Goal: Information Seeking & Learning: Learn about a topic

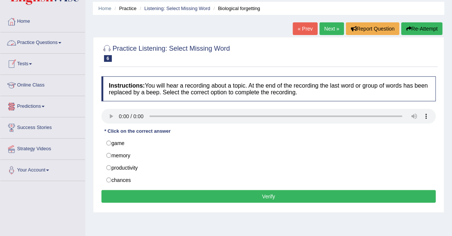
click at [35, 40] on link "Practice Questions" at bounding box center [42, 41] width 85 height 19
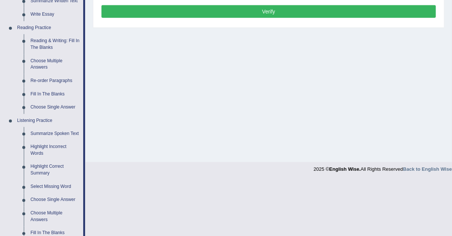
scroll to position [209, 0]
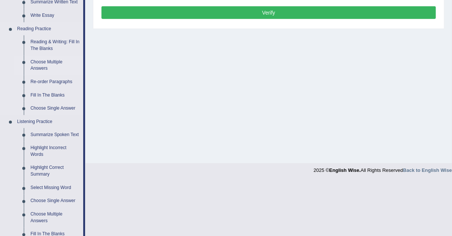
click at [38, 61] on link "Choose Multiple Answers" at bounding box center [55, 65] width 56 height 20
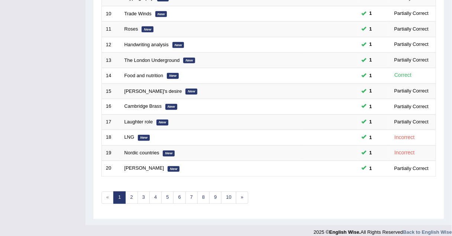
scroll to position [254, 0]
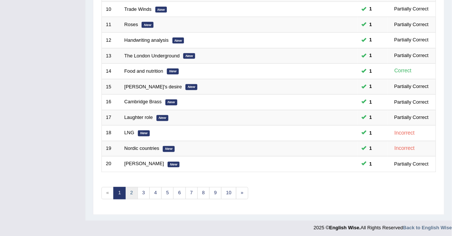
click at [130, 187] on link "2" at bounding box center [131, 193] width 12 height 12
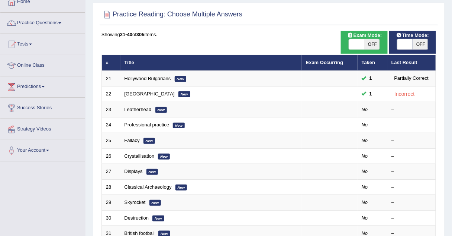
scroll to position [51, 0]
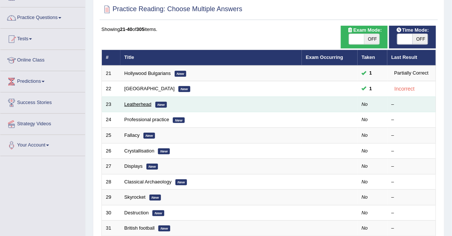
click at [126, 102] on link "Leatherhead" at bounding box center [138, 104] width 27 height 6
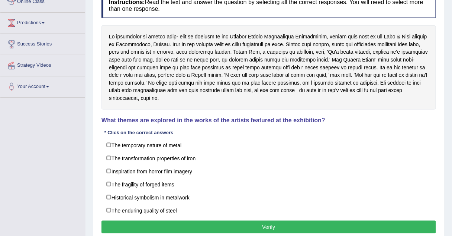
scroll to position [110, 0]
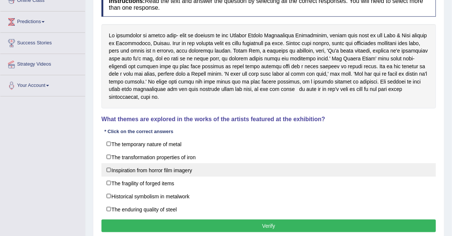
click at [108, 163] on label "Inspiration from horror film imagery" at bounding box center [269, 169] width 335 height 13
checkbox input "true"
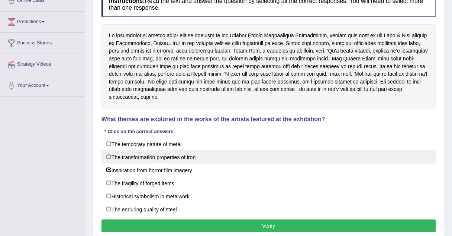
click at [110, 150] on label "The transformation properties of iron" at bounding box center [269, 156] width 335 height 13
checkbox input "true"
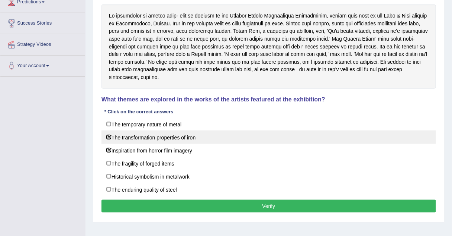
scroll to position [131, 0]
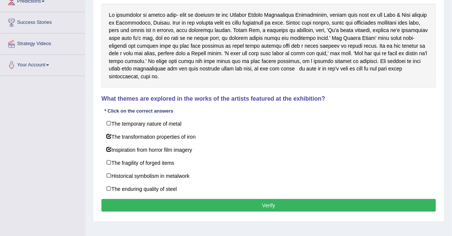
click at [125, 199] on button "Verify" at bounding box center [269, 205] width 335 height 13
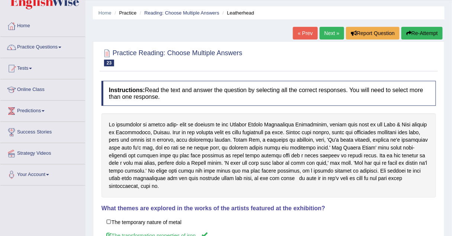
scroll to position [0, 0]
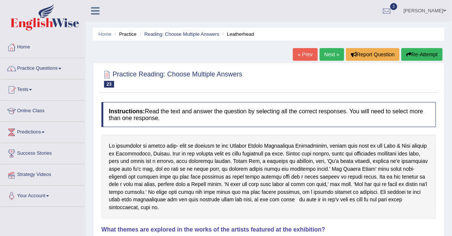
click at [323, 57] on link "Next »" at bounding box center [332, 54] width 25 height 13
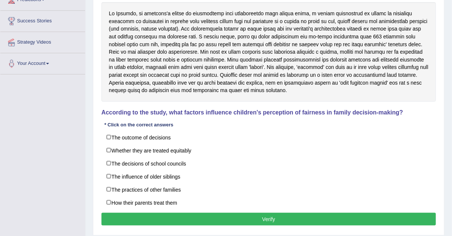
scroll to position [134, 0]
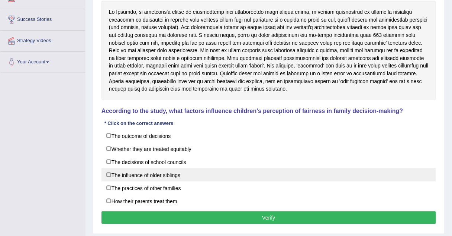
click at [104, 175] on label "The influence of older siblings" at bounding box center [269, 174] width 335 height 13
checkbox input "true"
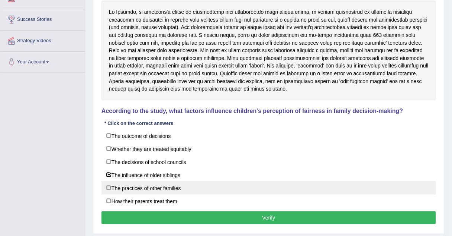
click at [108, 185] on label "The practices of other families" at bounding box center [269, 187] width 335 height 13
checkbox input "true"
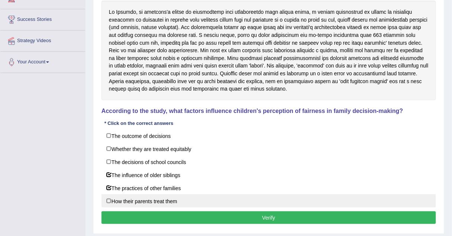
click at [113, 199] on label "How their parents treat them" at bounding box center [269, 200] width 335 height 13
checkbox input "true"
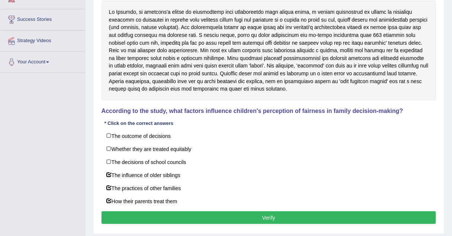
click at [115, 214] on button "Verify" at bounding box center [269, 217] width 335 height 13
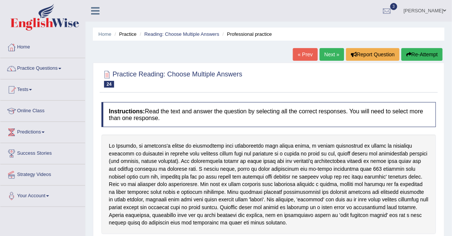
scroll to position [0, 0]
click at [338, 58] on link "Next »" at bounding box center [332, 54] width 25 height 13
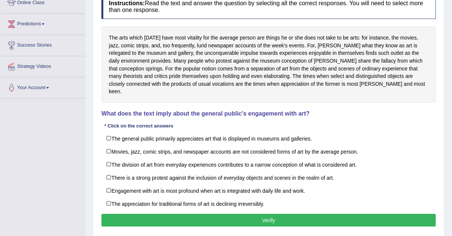
scroll to position [108, 0]
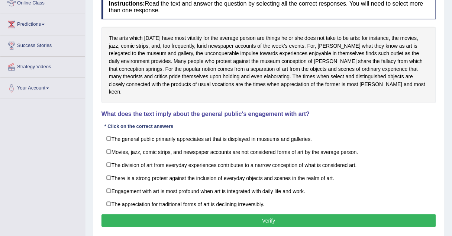
drag, startPoint x: 207, startPoint y: 67, endPoint x: 140, endPoint y: 112, distance: 80.8
click at [140, 112] on div "Instructions: Read the text and answer the question by selecting all the correc…" at bounding box center [269, 112] width 339 height 242
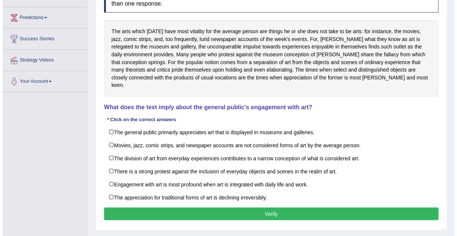
scroll to position [119, 0]
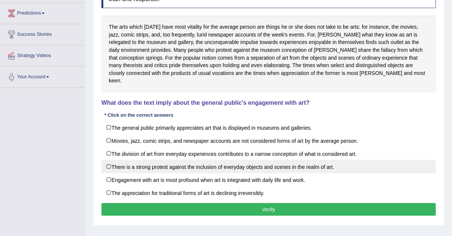
click at [109, 160] on label "There is a strong protest against the inclusion of everyday objects and scenes …" at bounding box center [269, 166] width 335 height 13
checkbox input "true"
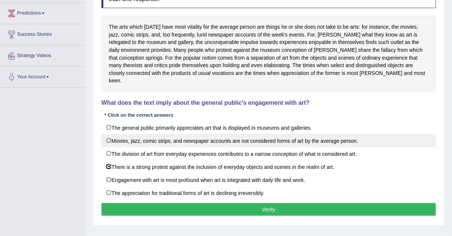
click at [114, 134] on label "Movies, jazz, comic strips, and newspaper accounts are not considered forms of …" at bounding box center [269, 140] width 335 height 13
checkbox input "true"
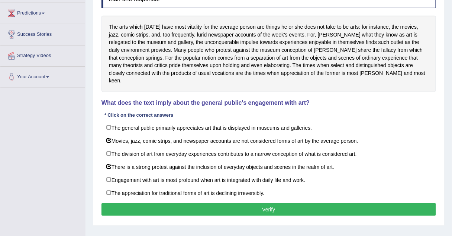
click at [116, 203] on button "Verify" at bounding box center [269, 209] width 335 height 13
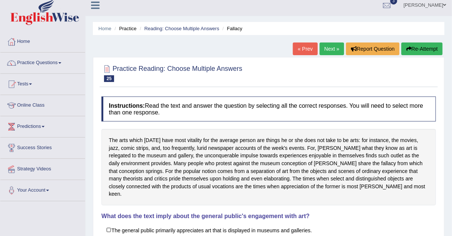
scroll to position [0, 0]
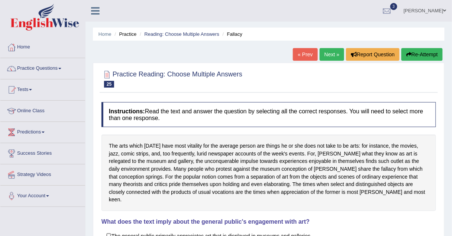
click at [325, 58] on link "Next »" at bounding box center [332, 54] width 25 height 13
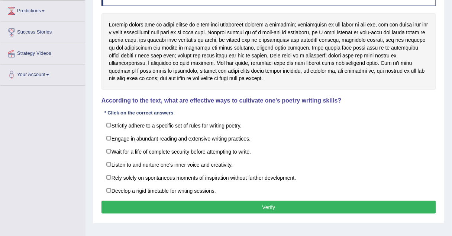
scroll to position [121, 0]
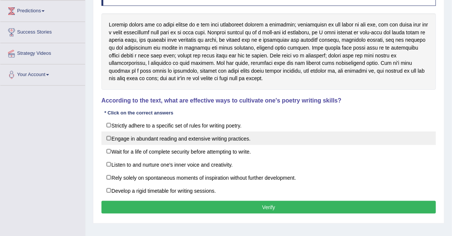
click at [110, 133] on label "Engage in abundant reading and extensive writing practices." at bounding box center [269, 137] width 335 height 13
checkbox input "true"
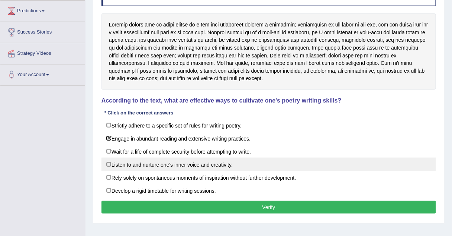
click at [109, 166] on label "Listen to and nurture one's inner voice and creativity." at bounding box center [269, 163] width 335 height 13
checkbox input "true"
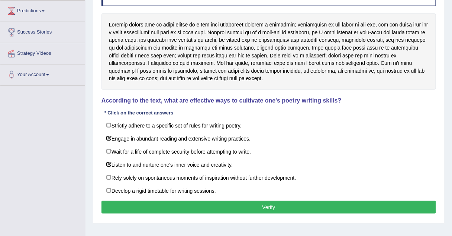
click at [120, 204] on button "Verify" at bounding box center [269, 207] width 335 height 13
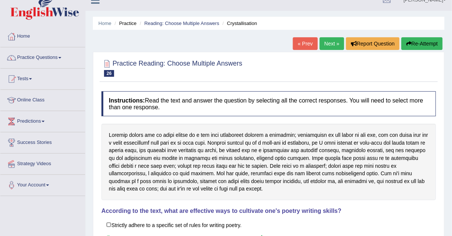
scroll to position [12, 0]
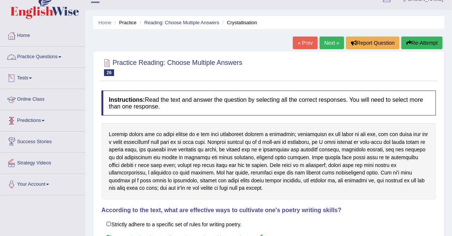
click at [49, 56] on link "Practice Questions" at bounding box center [42, 56] width 85 height 19
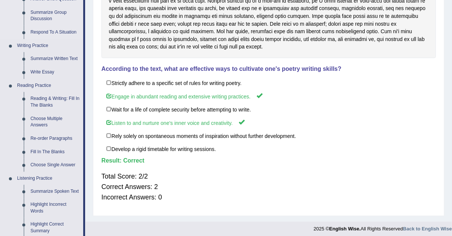
scroll to position [183, 0]
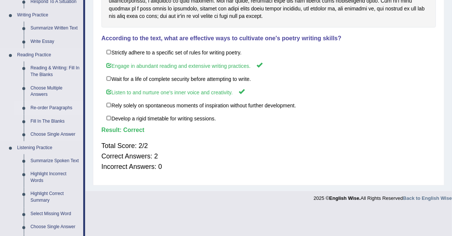
click at [51, 105] on link "Re-order Paragraphs" at bounding box center [55, 107] width 56 height 13
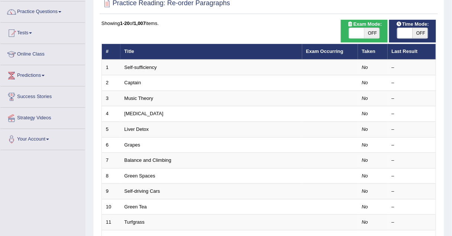
scroll to position [57, 0]
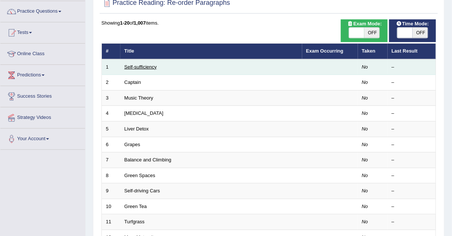
click at [145, 66] on link "Self-sufficiency" at bounding box center [141, 67] width 32 height 6
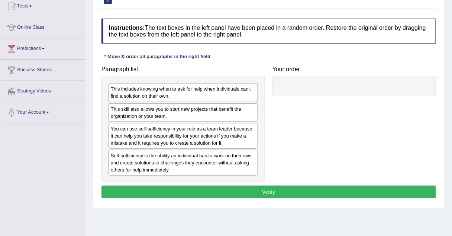
scroll to position [84, 0]
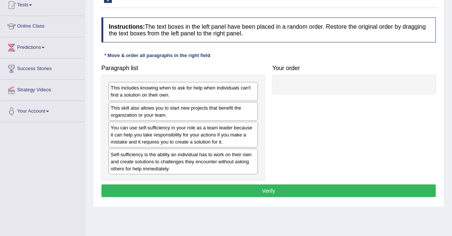
click at [163, 158] on div "Self-sufficiency is the ability an individual has to work on their own and crea…" at bounding box center [184, 161] width 150 height 26
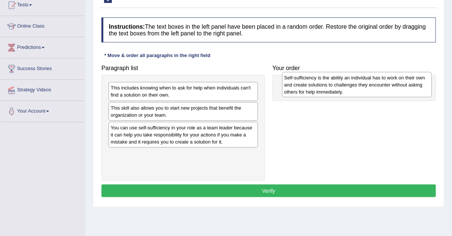
drag, startPoint x: 163, startPoint y: 158, endPoint x: 337, endPoint y: 82, distance: 189.6
click at [337, 82] on div "Self-sufficiency is the ability an individual has to work on their own and crea…" at bounding box center [357, 85] width 150 height 26
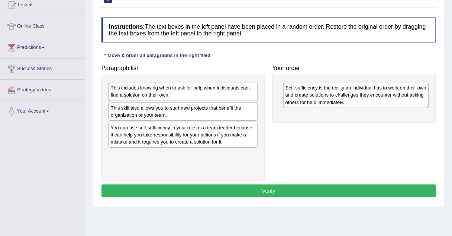
click at [190, 116] on div "This skill also allows you to start new projects that benefit the organization …" at bounding box center [184, 111] width 150 height 19
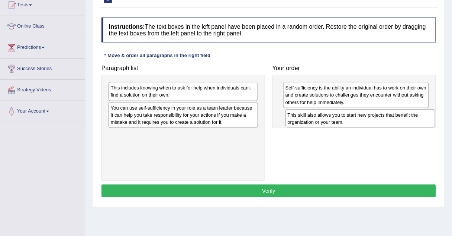
drag, startPoint x: 190, startPoint y: 116, endPoint x: 367, endPoint y: 123, distance: 177.3
click at [367, 123] on div "This skill also allows you to start new projects that benefit the organization …" at bounding box center [361, 118] width 150 height 19
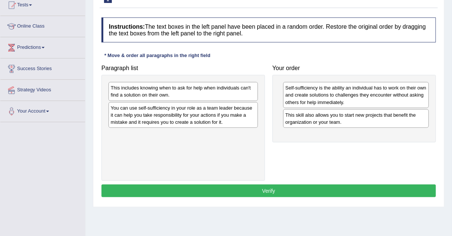
click at [219, 115] on div "You can use self-sufficiency in your role as a team leader because it can help …" at bounding box center [184, 115] width 150 height 26
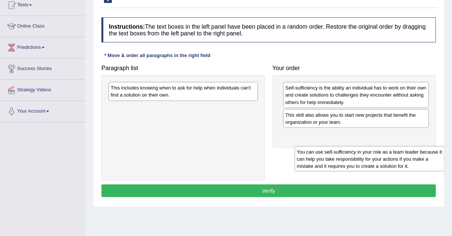
drag, startPoint x: 219, startPoint y: 115, endPoint x: 405, endPoint y: 154, distance: 189.8
click at [405, 154] on div "You can use self-sufficiency in your role as a team leader because it can help …" at bounding box center [370, 159] width 150 height 26
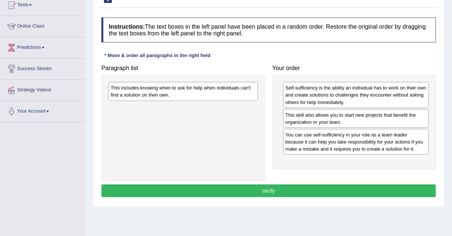
click at [230, 94] on div "This includes knowing when to ask for help when individuals can't find a soluti…" at bounding box center [184, 91] width 150 height 19
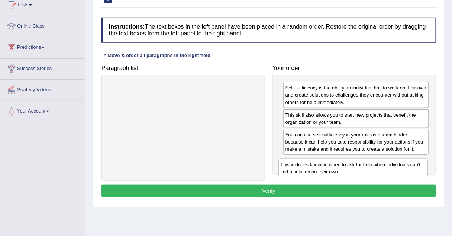
drag, startPoint x: 230, startPoint y: 94, endPoint x: 400, endPoint y: 170, distance: 186.4
click at [400, 170] on div "This includes knowing when to ask for help when individuals can't find a soluti…" at bounding box center [354, 168] width 150 height 19
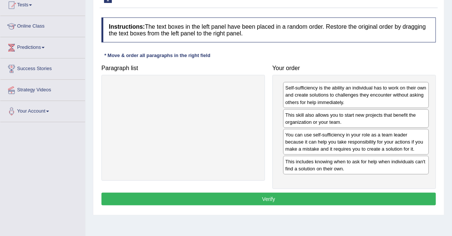
click at [294, 200] on button "Verify" at bounding box center [269, 198] width 335 height 13
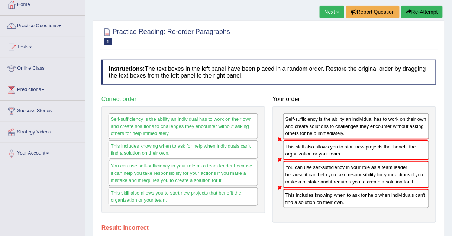
scroll to position [39, 0]
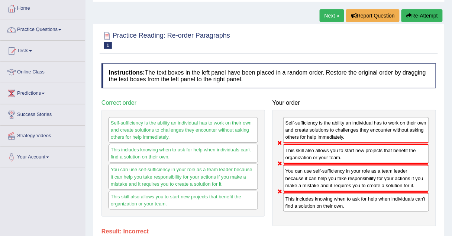
click at [330, 16] on link "Next »" at bounding box center [332, 15] width 25 height 13
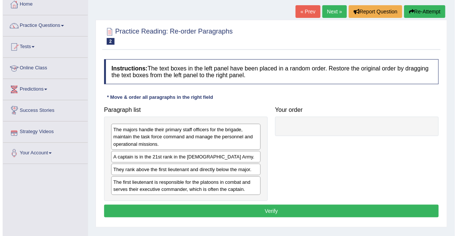
scroll to position [42, 0]
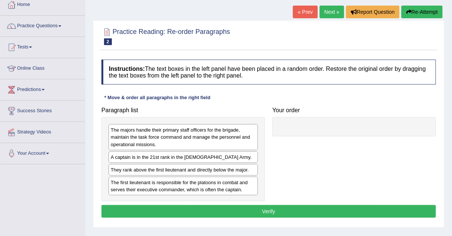
click at [134, 179] on div "The first lieutenant is responsible for the platoons in combat and serves their…" at bounding box center [184, 185] width 150 height 19
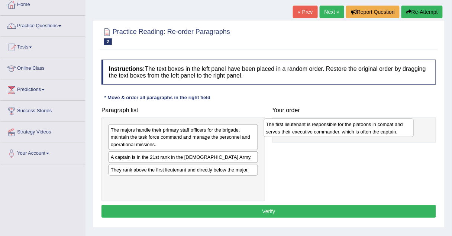
drag, startPoint x: 134, startPoint y: 179, endPoint x: 291, endPoint y: 122, distance: 167.3
click at [291, 122] on div "The first lieutenant is responsible for the platoons in combat and serves their…" at bounding box center [339, 127] width 150 height 19
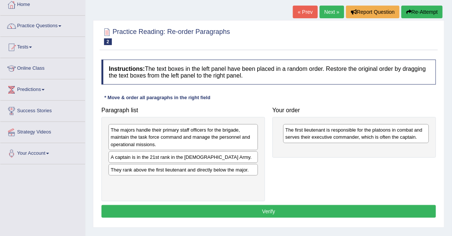
click at [130, 154] on div "A captain is in the 21st rank in the US Army." at bounding box center [184, 157] width 150 height 12
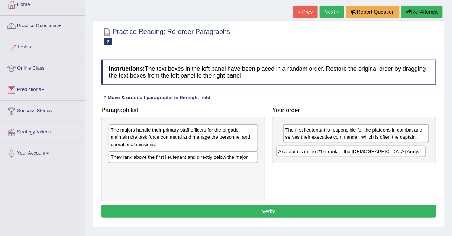
drag, startPoint x: 129, startPoint y: 154, endPoint x: 298, endPoint y: 148, distance: 168.3
click at [298, 148] on div "A captain is in the 21st rank in the US Army." at bounding box center [351, 150] width 150 height 11
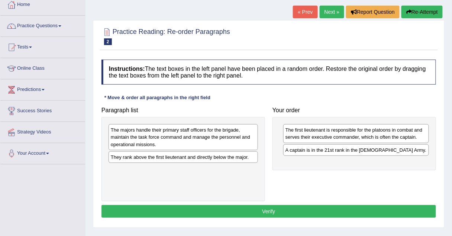
click at [208, 130] on div "The majors handle their primary staff officers for the brigade, maintain the ta…" at bounding box center [184, 137] width 150 height 26
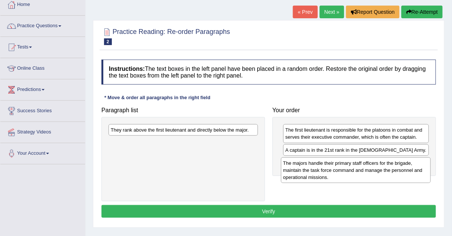
drag, startPoint x: 208, startPoint y: 130, endPoint x: 386, endPoint y: 164, distance: 180.7
click at [386, 164] on div "The majors handle their primary staff officers for the brigade, maintain the ta…" at bounding box center [356, 170] width 150 height 26
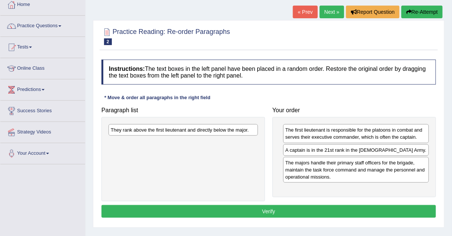
click at [171, 130] on div "They rank above the first lieutenant and directly below the major." at bounding box center [184, 130] width 150 height 12
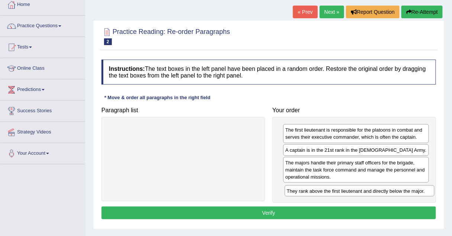
drag, startPoint x: 171, startPoint y: 130, endPoint x: 346, endPoint y: 189, distance: 185.3
click at [346, 189] on div "They rank above the first lieutenant and directly below the major." at bounding box center [360, 190] width 150 height 11
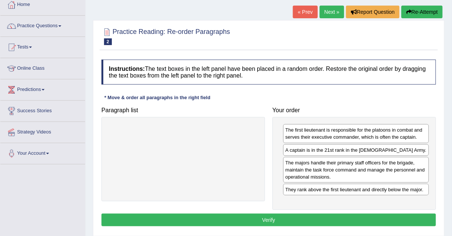
click at [292, 215] on button "Verify" at bounding box center [269, 219] width 335 height 13
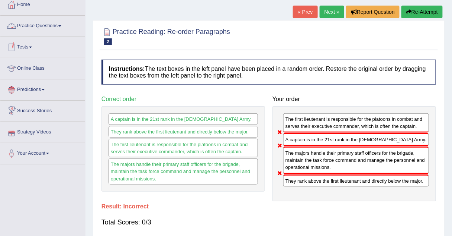
click at [22, 29] on link "Practice Questions" at bounding box center [42, 25] width 85 height 19
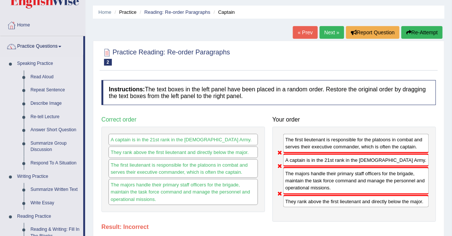
scroll to position [22, 0]
click at [329, 31] on link "Next »" at bounding box center [332, 32] width 25 height 13
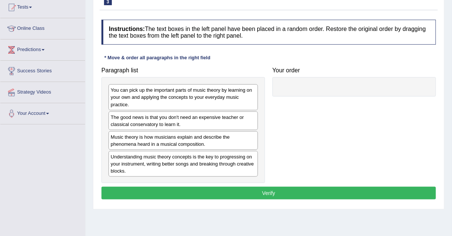
scroll to position [86, 0]
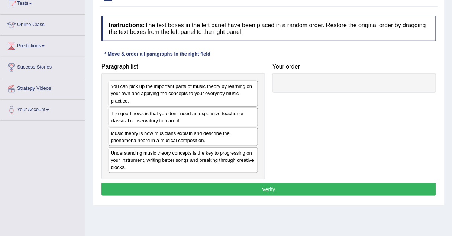
click at [126, 138] on div "Music theory is how musicians explain and describe the phenomena heard in a mus…" at bounding box center [184, 136] width 150 height 19
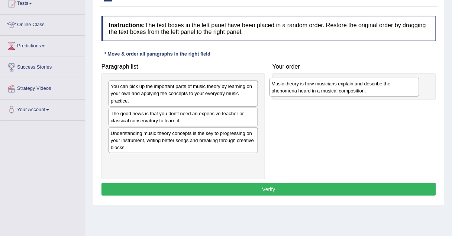
drag, startPoint x: 126, startPoint y: 138, endPoint x: 287, endPoint y: 90, distance: 168.6
click at [287, 90] on div "Music theory is how musicians explain and describe the phenomena heard in a mus…" at bounding box center [345, 87] width 150 height 19
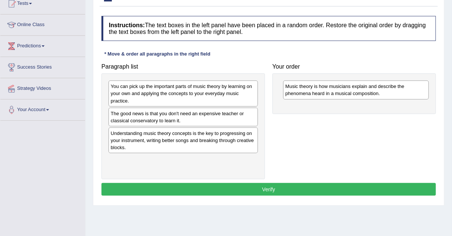
click at [164, 101] on div "You can pick up the important parts of music theory by learning on your own and…" at bounding box center [184, 93] width 150 height 26
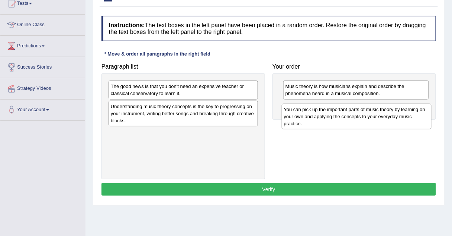
drag, startPoint x: 164, startPoint y: 101, endPoint x: 338, endPoint y: 124, distance: 174.9
click at [338, 124] on div "You can pick up the important parts of music theory by learning on your own and…" at bounding box center [357, 116] width 150 height 26
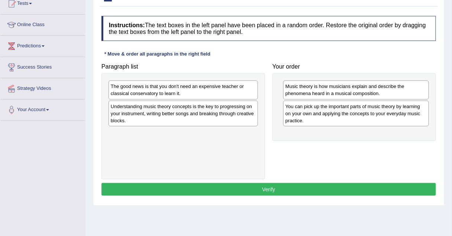
click at [191, 111] on div "Understanding music theory concepts is the key to progressing on your instrumen…" at bounding box center [184, 113] width 150 height 26
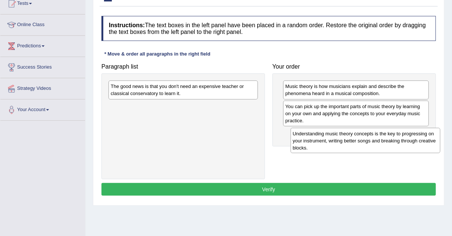
drag, startPoint x: 191, startPoint y: 111, endPoint x: 380, endPoint y: 138, distance: 190.7
click at [380, 138] on div "Understanding music theory concepts is the key to progressing on your instrumen…" at bounding box center [366, 141] width 150 height 26
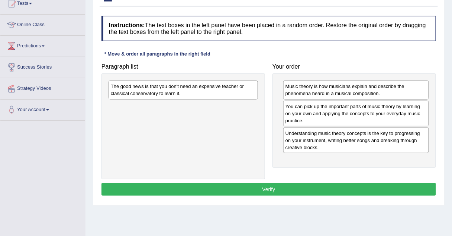
click at [212, 93] on div "The good news is that you don't need an expensive teacher or classical conserva…" at bounding box center [184, 89] width 150 height 19
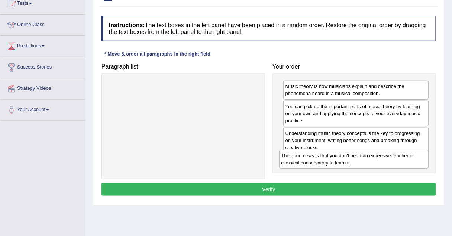
drag, startPoint x: 212, startPoint y: 93, endPoint x: 392, endPoint y: 164, distance: 193.5
click at [392, 164] on div "The good news is that you don't need an expensive teacher or classical conserva…" at bounding box center [354, 159] width 150 height 19
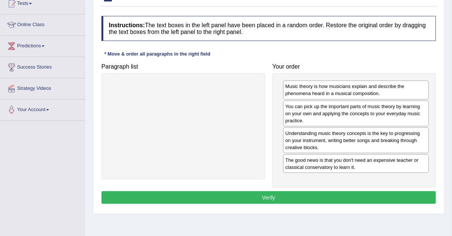
click at [268, 194] on button "Verify" at bounding box center [269, 197] width 335 height 13
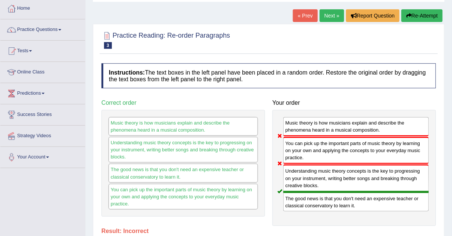
scroll to position [29, 0]
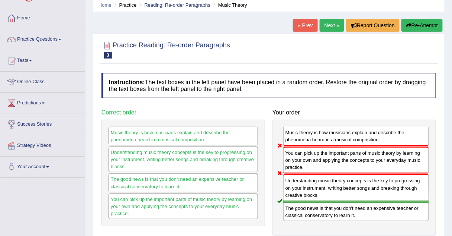
click at [336, 22] on link "Next »" at bounding box center [332, 25] width 25 height 13
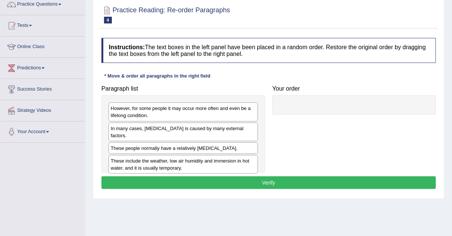
scroll to position [65, 0]
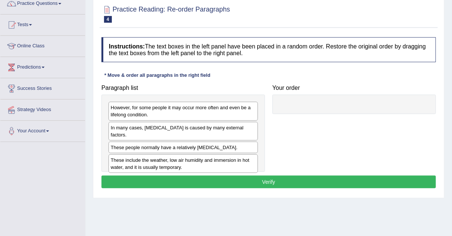
click at [129, 129] on div "In many cases, [MEDICAL_DATA] is caused by many external factors." at bounding box center [184, 131] width 150 height 19
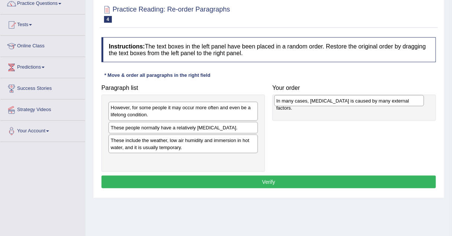
drag, startPoint x: 129, startPoint y: 129, endPoint x: 295, endPoint y: 103, distance: 168.1
click at [295, 103] on div "In many cases, [MEDICAL_DATA] is caused by many external factors." at bounding box center [350, 100] width 150 height 11
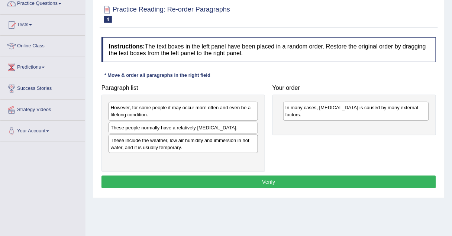
click at [170, 131] on div "These people normally have a relatively [MEDICAL_DATA]." at bounding box center [184, 128] width 150 height 12
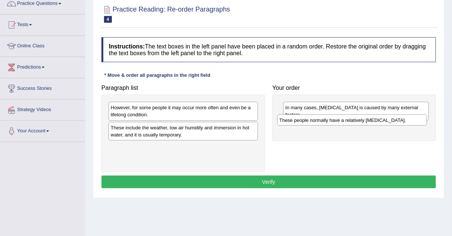
drag, startPoint x: 170, startPoint y: 131, endPoint x: 339, endPoint y: 125, distance: 169.4
click at [339, 125] on div "These people normally have a relatively [MEDICAL_DATA]." at bounding box center [353, 119] width 150 height 11
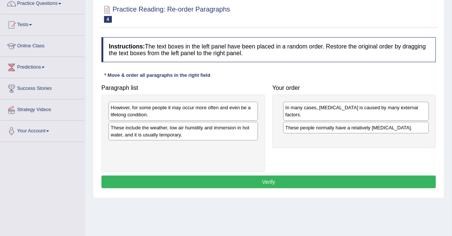
click at [194, 133] on div "These include the weather, low air humidity and immersion in hot water, and it …" at bounding box center [184, 131] width 150 height 19
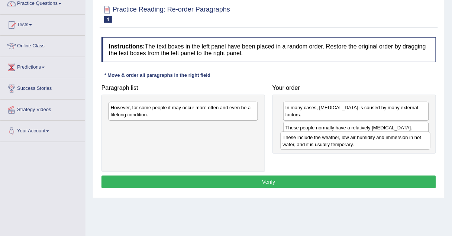
drag, startPoint x: 194, startPoint y: 133, endPoint x: 371, endPoint y: 143, distance: 177.8
click at [371, 143] on div "These include the weather, low air humidity and immersion in hot water, and it …" at bounding box center [356, 140] width 150 height 19
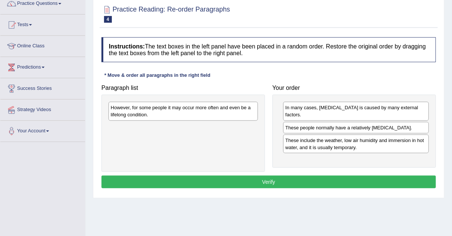
click at [224, 108] on div "However, for some people it may occur more often and even be a lifelong conditi…" at bounding box center [184, 111] width 150 height 19
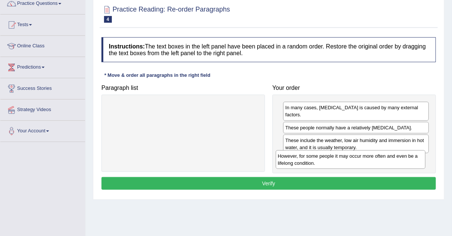
drag, startPoint x: 224, startPoint y: 108, endPoint x: 391, endPoint y: 156, distance: 174.1
click at [391, 156] on div "However, for some people it may occur more often and even be a lifelong conditi…" at bounding box center [351, 159] width 150 height 19
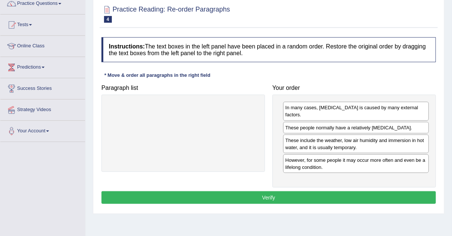
click at [292, 122] on div "These people normally have a relatively [MEDICAL_DATA]." at bounding box center [357, 128] width 146 height 12
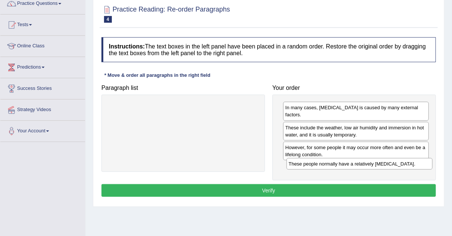
drag, startPoint x: 292, startPoint y: 120, endPoint x: 296, endPoint y: 162, distance: 41.8
click at [296, 162] on div "These people normally have a relatively [MEDICAL_DATA]." at bounding box center [360, 163] width 146 height 11
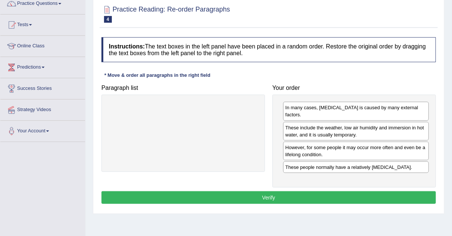
click at [301, 143] on div "However, for some people it may occur more often and even be a lifelong conditi…" at bounding box center [357, 150] width 146 height 19
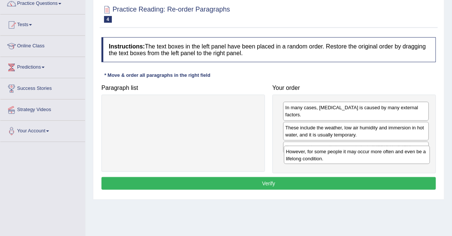
drag, startPoint x: 301, startPoint y: 143, endPoint x: 300, endPoint y: 153, distance: 10.1
click at [300, 153] on div "However, for some people it may occur more often and even be a lifelong conditi…" at bounding box center [357, 154] width 146 height 19
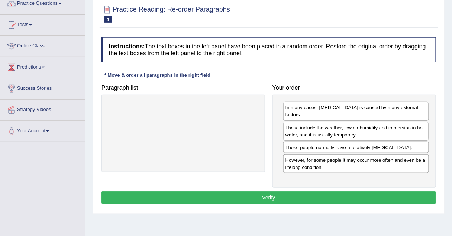
click at [249, 191] on button "Verify" at bounding box center [269, 197] width 335 height 13
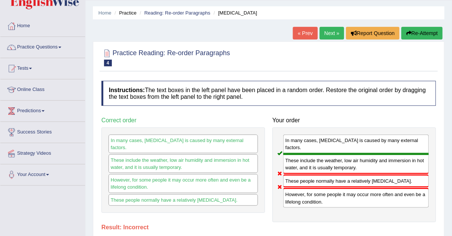
scroll to position [19, 0]
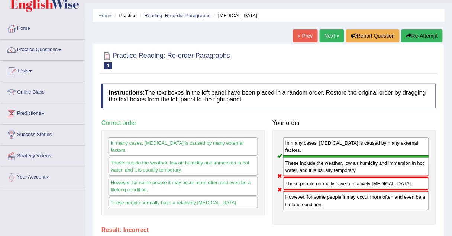
click at [339, 37] on link "Next »" at bounding box center [332, 35] width 25 height 13
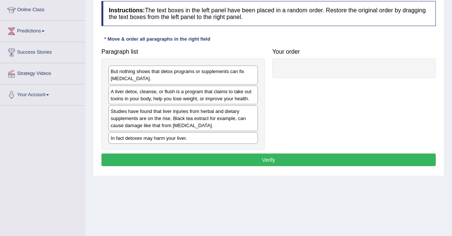
scroll to position [101, 0]
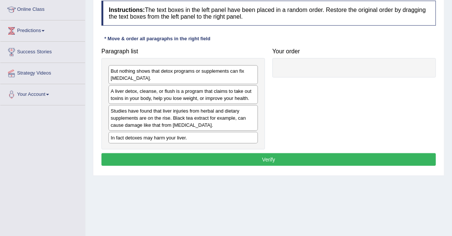
click at [134, 98] on div "A liver detox, cleanse, or flush is a program that claims to take out toxins in…" at bounding box center [184, 94] width 150 height 19
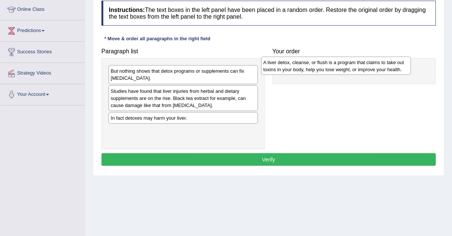
drag, startPoint x: 134, startPoint y: 99, endPoint x: 287, endPoint y: 70, distance: 156.0
click at [287, 70] on div "A liver detox, cleanse, or flush is a program that claims to take out toxins in…" at bounding box center [337, 66] width 150 height 19
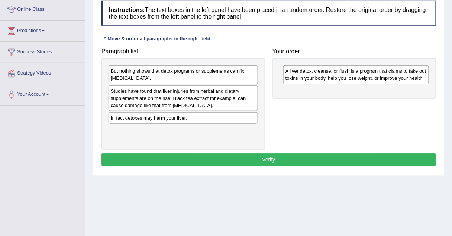
click at [183, 76] on div "But nothing shows that detox programs or supplements can fix liver damage." at bounding box center [184, 74] width 150 height 19
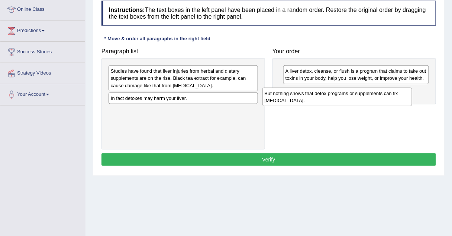
drag, startPoint x: 183, startPoint y: 76, endPoint x: 350, endPoint y: 98, distance: 168.6
click at [350, 98] on div "But nothing shows that detox programs or supplements can fix liver damage." at bounding box center [338, 96] width 150 height 19
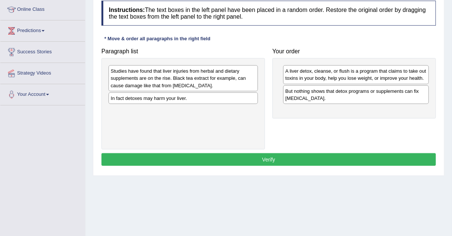
click at [221, 96] on div "In fact detoxes may harm your liver." at bounding box center [184, 98] width 150 height 12
drag, startPoint x: 221, startPoint y: 96, endPoint x: 404, endPoint y: 107, distance: 183.1
click at [404, 107] on div "In fact detoxes may harm your liver." at bounding box center [360, 108] width 150 height 11
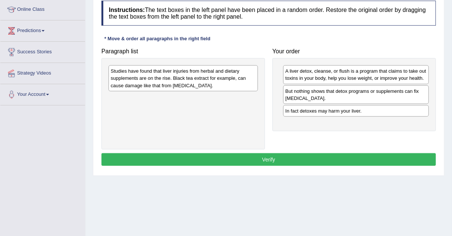
click at [234, 84] on div "Studies have found that liver injuries from herbal and dietary supplements are …" at bounding box center [184, 78] width 150 height 26
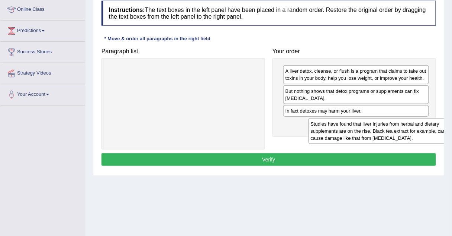
drag, startPoint x: 234, startPoint y: 84, endPoint x: 429, endPoint y: 136, distance: 201.3
click at [429, 136] on div "Studies have found that liver injuries from herbal and dietary supplements are …" at bounding box center [384, 131] width 150 height 26
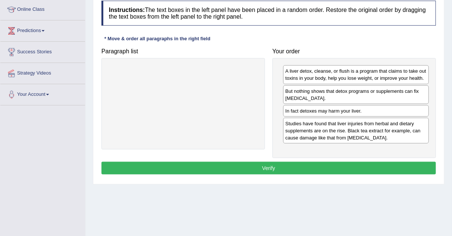
click at [247, 169] on button "Verify" at bounding box center [269, 168] width 335 height 13
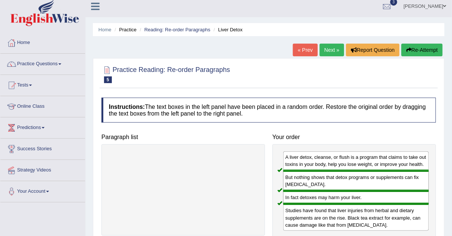
scroll to position [0, 0]
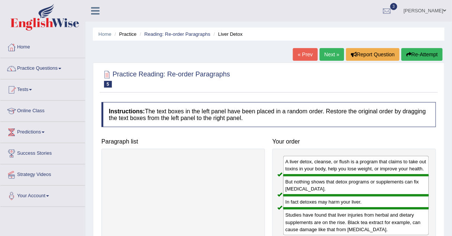
click at [334, 58] on link "Next »" at bounding box center [332, 54] width 25 height 13
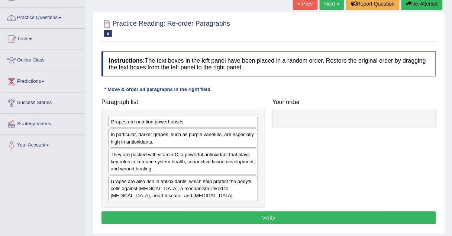
scroll to position [52, 0]
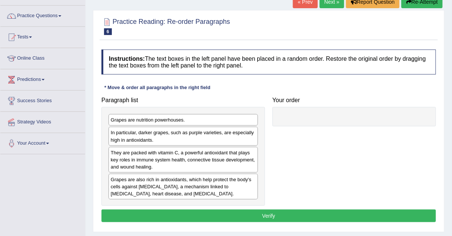
click at [159, 119] on div "Grapes are nutrition powerhouses." at bounding box center [184, 120] width 150 height 12
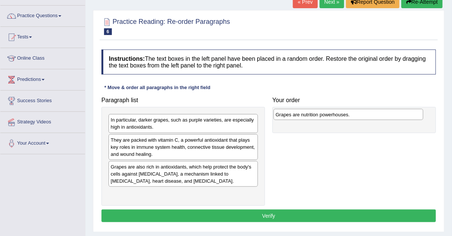
drag, startPoint x: 159, startPoint y: 119, endPoint x: 324, endPoint y: 114, distance: 165.3
click at [324, 114] on div "Grapes are nutrition powerhouses." at bounding box center [349, 114] width 150 height 11
click at [159, 180] on div "Grapes are also rich in antioxidants, which help protect the body's cells again…" at bounding box center [184, 174] width 150 height 26
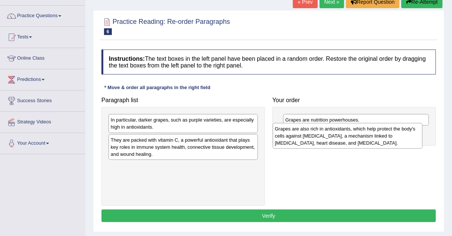
drag, startPoint x: 159, startPoint y: 179, endPoint x: 324, endPoint y: 142, distance: 169.4
click at [324, 142] on div "Grapes are also rich in antioxidants, which help protect the body's cells again…" at bounding box center [348, 136] width 150 height 26
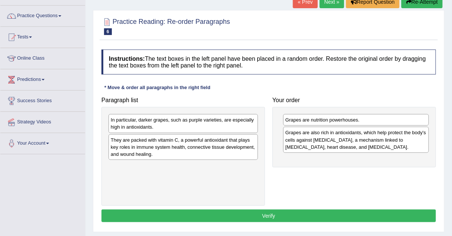
click at [217, 123] on div "In particular, darker grapes, such as purple varieties, are especially high in …" at bounding box center [184, 123] width 150 height 19
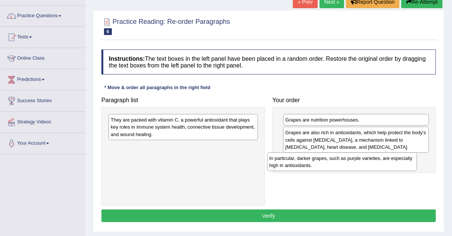
drag, startPoint x: 217, startPoint y: 123, endPoint x: 386, endPoint y: 161, distance: 174.0
click at [386, 161] on div "In particular, darker grapes, such as purple varieties, are especially high in …" at bounding box center [343, 161] width 150 height 19
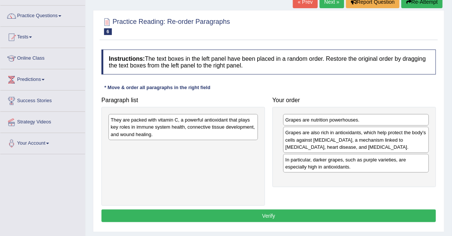
click at [230, 126] on div "They are packed with vitamin C, a powerful antioxidant that plays key roles in …" at bounding box center [184, 127] width 150 height 26
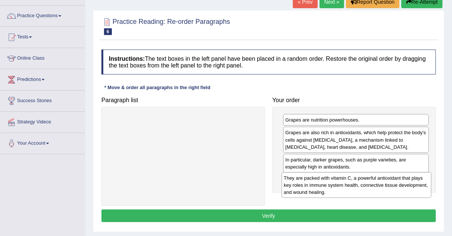
drag, startPoint x: 230, startPoint y: 126, endPoint x: 403, endPoint y: 184, distance: 182.5
click at [403, 184] on div "They are packed with vitamin C, a powerful antioxidant that plays key roles in …" at bounding box center [357, 185] width 150 height 26
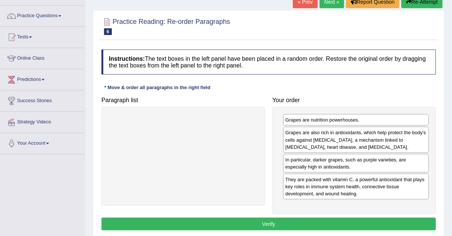
click at [316, 225] on button "Verify" at bounding box center [269, 223] width 335 height 13
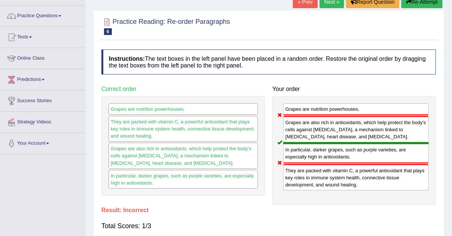
scroll to position [0, 0]
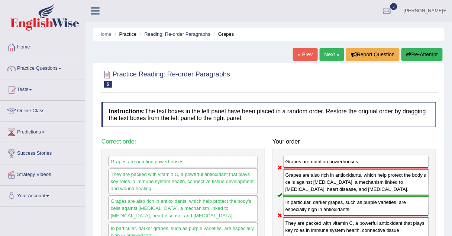
click at [32, 67] on link "Practice Questions" at bounding box center [42, 67] width 85 height 19
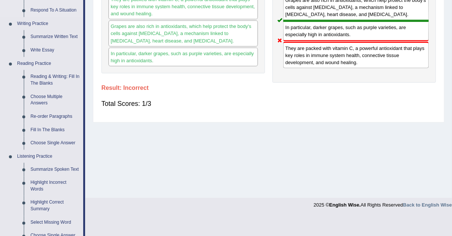
scroll to position [175, 0]
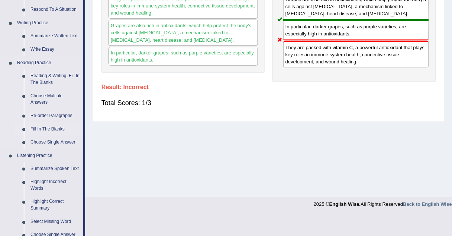
click at [42, 129] on link "Fill In The Blanks" at bounding box center [55, 128] width 56 height 13
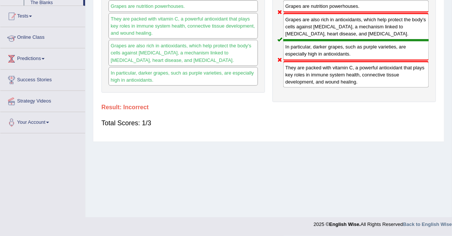
scroll to position [138, 0]
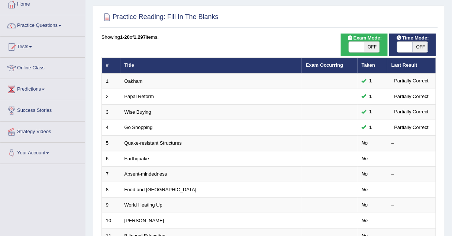
scroll to position [44, 0]
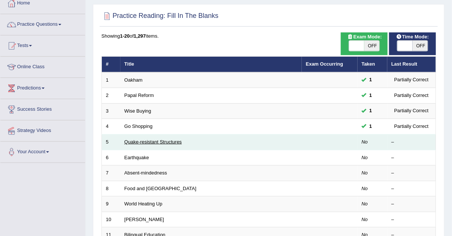
click at [154, 140] on link "Quake-resistant Structures" at bounding box center [154, 142] width 58 height 6
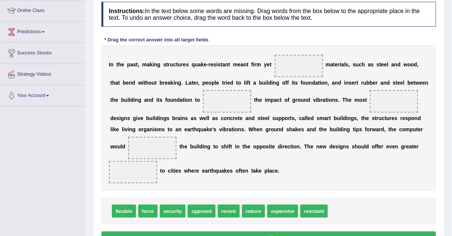
scroll to position [100, 0]
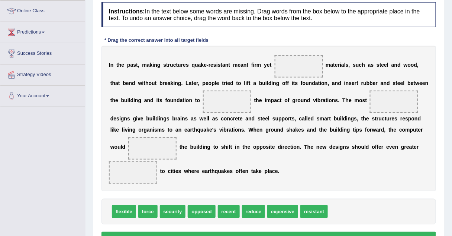
click at [113, 209] on span "flexible" at bounding box center [124, 211] width 24 height 13
drag, startPoint x: 113, startPoint y: 209, endPoint x: 278, endPoint y: 63, distance: 220.1
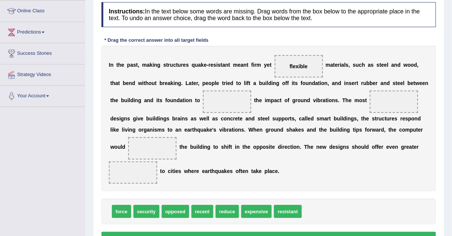
click at [203, 102] on span at bounding box center [227, 101] width 48 height 22
click at [196, 211] on span "recent" at bounding box center [203, 211] width 22 height 13
drag, startPoint x: 196, startPoint y: 211, endPoint x: 182, endPoint y: 101, distance: 111.1
